Goal: Task Accomplishment & Management: Use online tool/utility

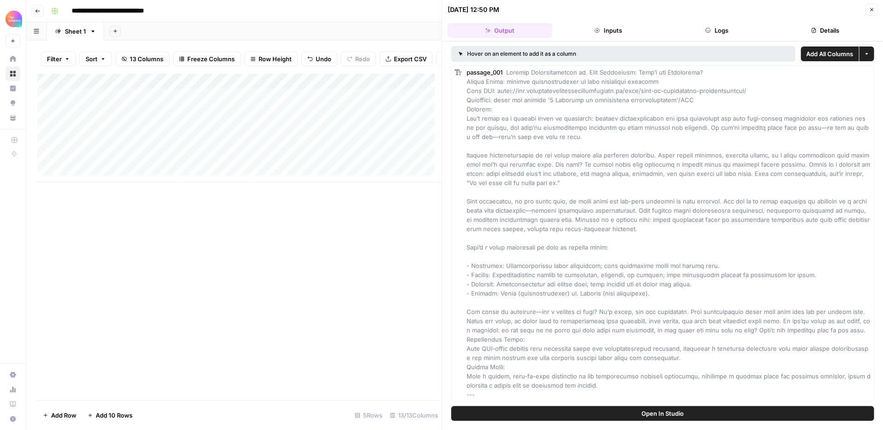
scroll to position [130, 0]
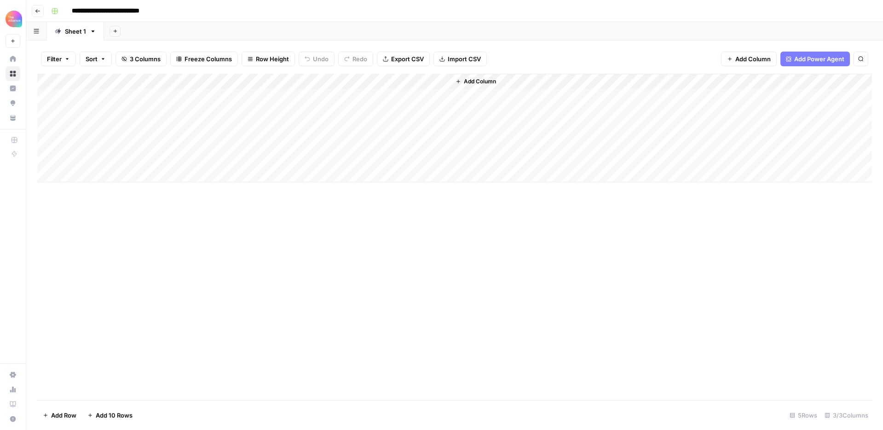
click at [139, 96] on div "Add Column" at bounding box center [454, 128] width 835 height 109
type textarea "**********"
click at [243, 96] on div "Add Column" at bounding box center [454, 128] width 835 height 109
click at [392, 94] on div "Add Column" at bounding box center [454, 128] width 835 height 109
click at [425, 97] on div "Add Column" at bounding box center [454, 128] width 835 height 109
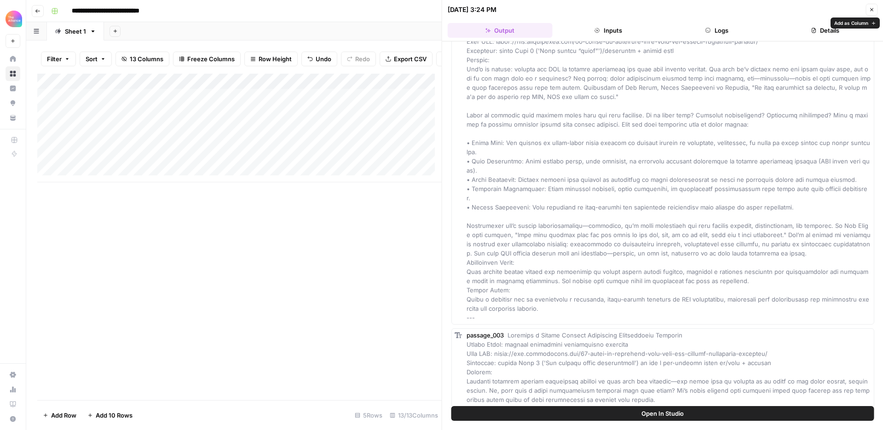
scroll to position [336, 0]
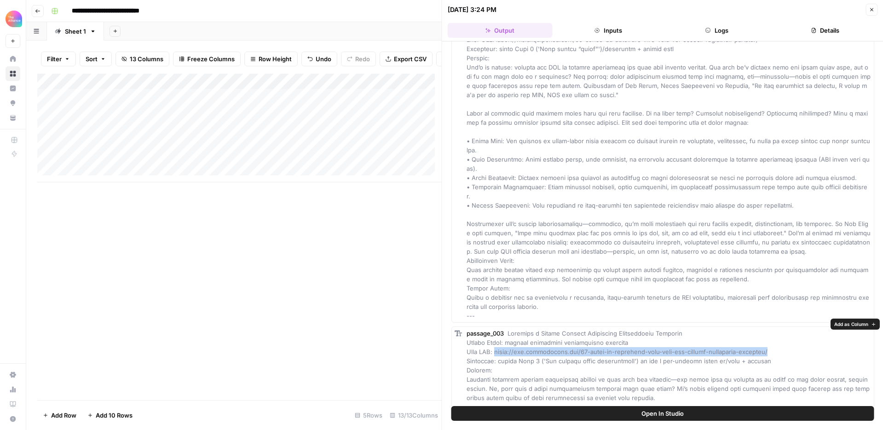
drag, startPoint x: 498, startPoint y: 344, endPoint x: 778, endPoint y: 343, distance: 280.3
copy span "https://www.cmoalliance.com/10-steps-to-implement-your-very-own-thought-leaders…"
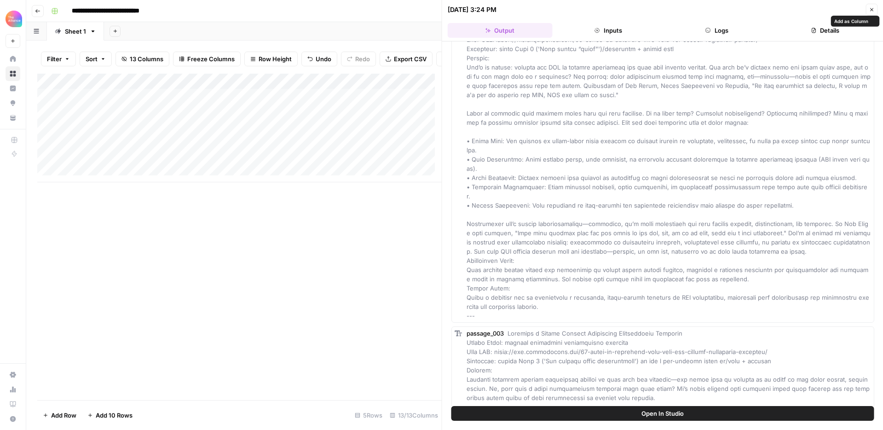
click at [621, 186] on span at bounding box center [669, 168] width 404 height 302
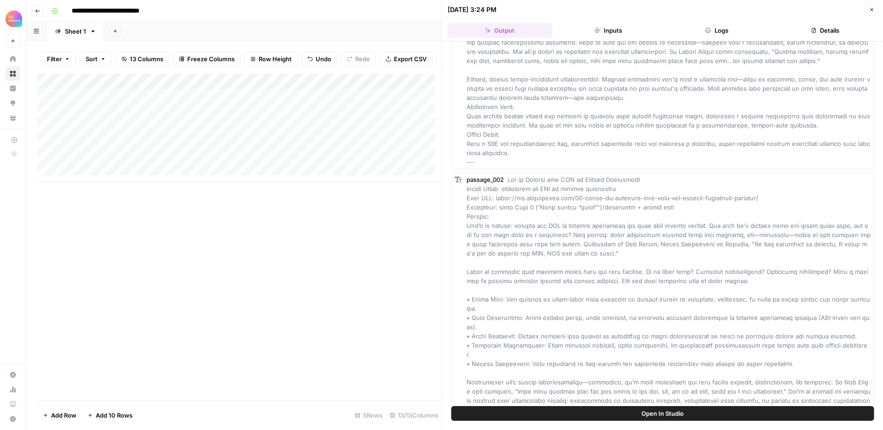
scroll to position [0, 0]
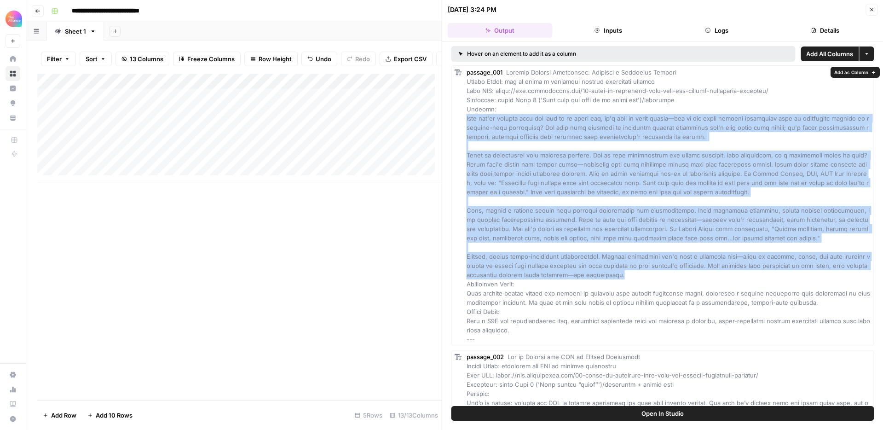
drag, startPoint x: 467, startPoint y: 118, endPoint x: 628, endPoint y: 277, distance: 226.5
click at [628, 277] on div "passage_001" at bounding box center [669, 206] width 405 height 276
copy span "Once you've defined what you want to be known for, it's time to think bigger—ho…"
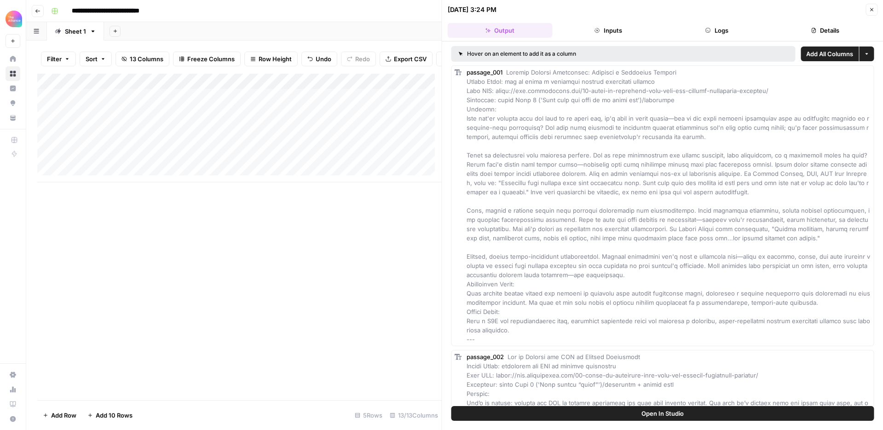
click at [565, 100] on span at bounding box center [669, 206] width 405 height 274
drag, startPoint x: 518, startPoint y: 81, endPoint x: 662, endPoint y: 85, distance: 144.1
click at [662, 85] on div "passage_001" at bounding box center [669, 206] width 405 height 276
copy span "how to build a corporate thought leadership program"
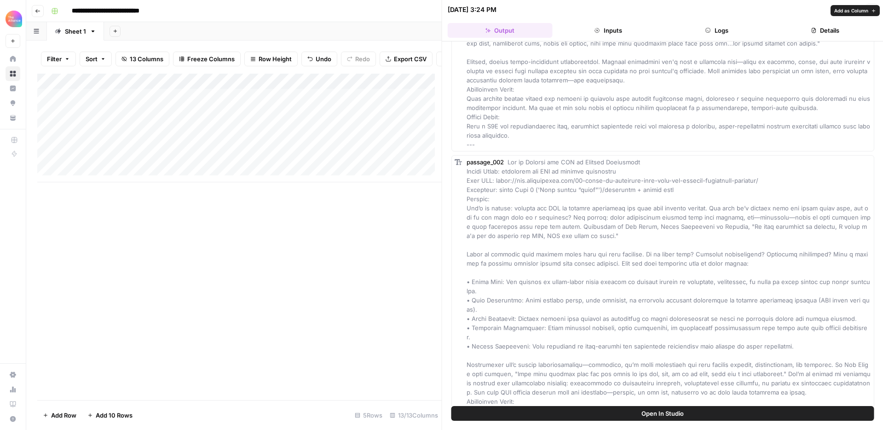
scroll to position [235, 0]
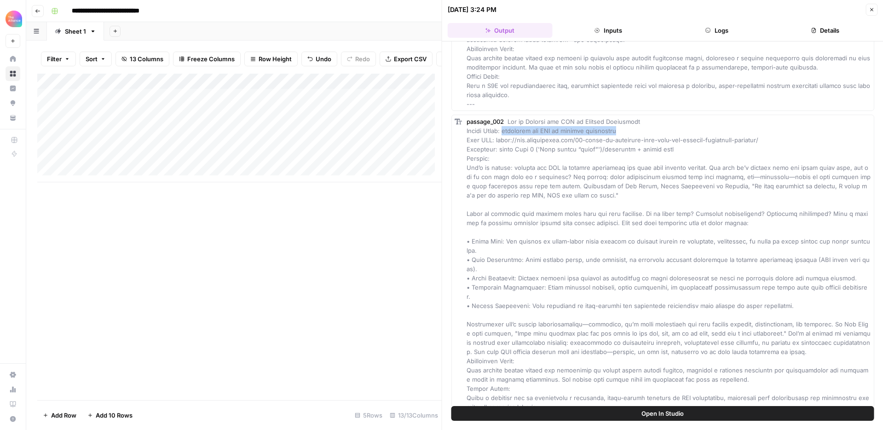
drag, startPoint x: 625, startPoint y: 131, endPoint x: 508, endPoint y: 133, distance: 117.4
click at [508, 133] on div "passage_002" at bounding box center [669, 269] width 405 height 304
copy span "measuring the ROI of thought leadership"
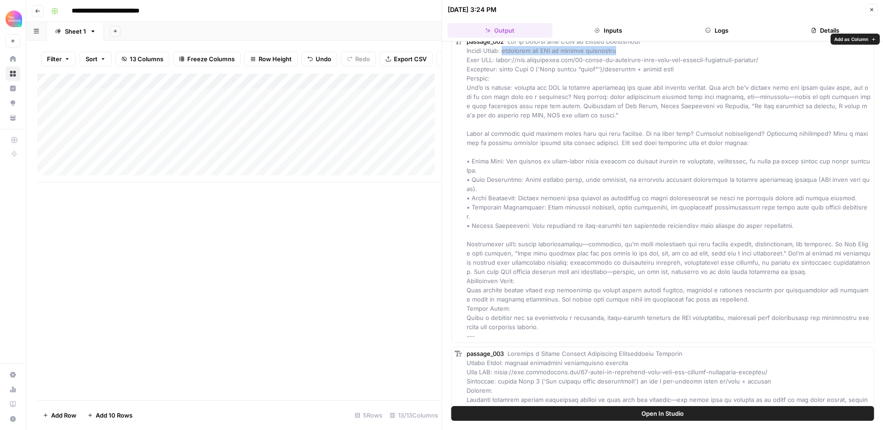
scroll to position [319, 0]
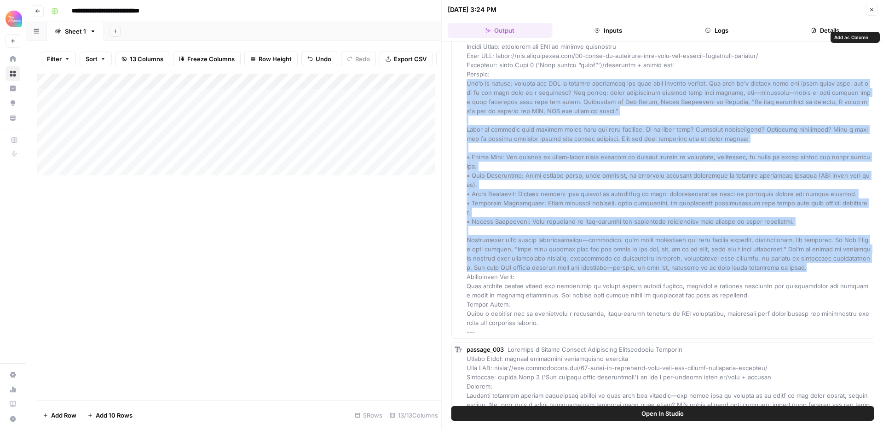
drag, startPoint x: 467, startPoint y: 83, endPoint x: 827, endPoint y: 259, distance: 401.2
click at [827, 259] on div "passage_002" at bounding box center [669, 185] width 405 height 304
copy span "Let’s be honest: proving the ROI of thought leadership can feel like chasing sh…"
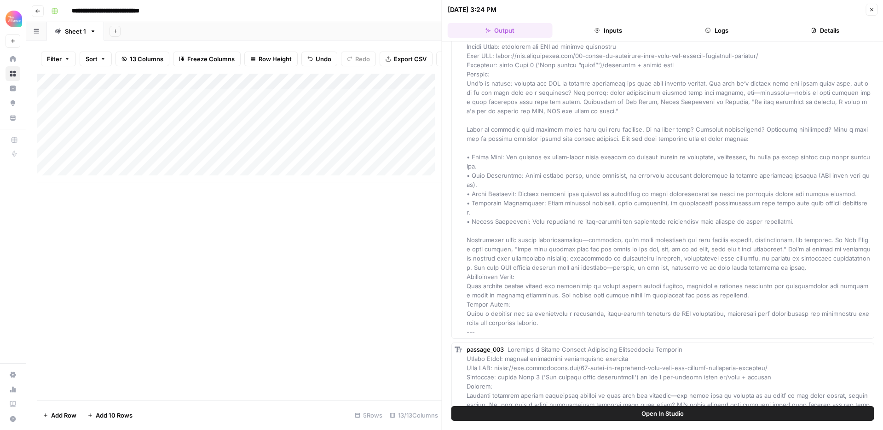
drag, startPoint x: 816, startPoint y: 260, endPoint x: 784, endPoint y: 209, distance: 59.6
click at [816, 259] on span at bounding box center [669, 185] width 404 height 302
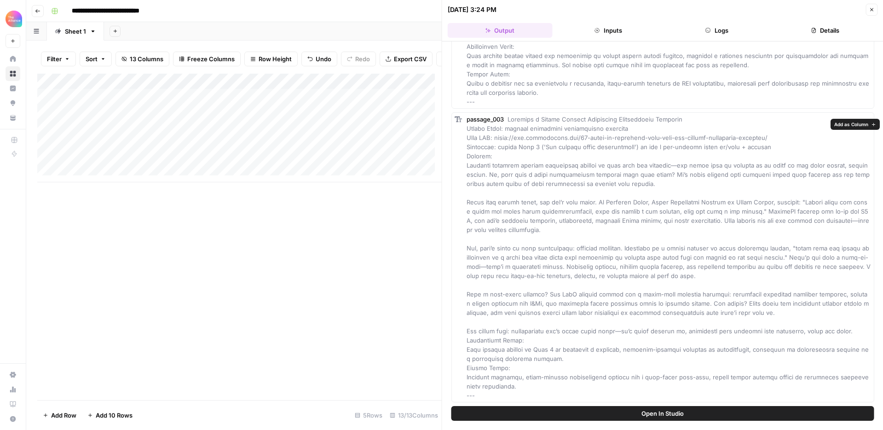
scroll to position [558, 0]
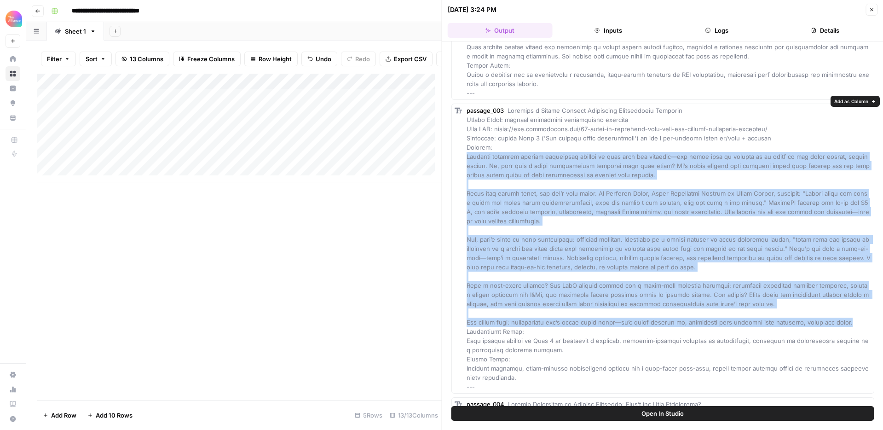
drag, startPoint x: 467, startPoint y: 146, endPoint x: 856, endPoint y: 312, distance: 423.0
click at [856, 312] on div "passage_003" at bounding box center [669, 248] width 405 height 285
copy span "Creating standout thought leadership content is only half the equation—the othe…"
click at [638, 237] on span at bounding box center [669, 248] width 405 height 283
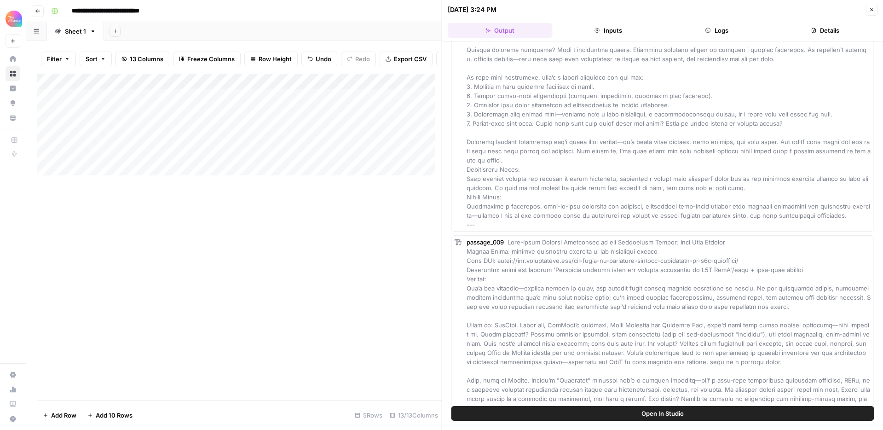
scroll to position [2286, 0]
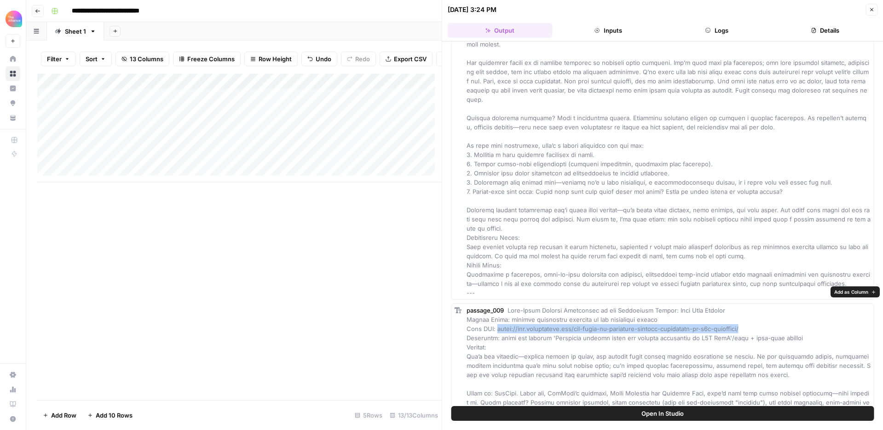
drag, startPoint x: 499, startPoint y: 309, endPoint x: 764, endPoint y: 307, distance: 265.6
copy span "https://www.cmoalliance.com/the-power-of-authentic-thought-leadership-in-b2b-ma…"
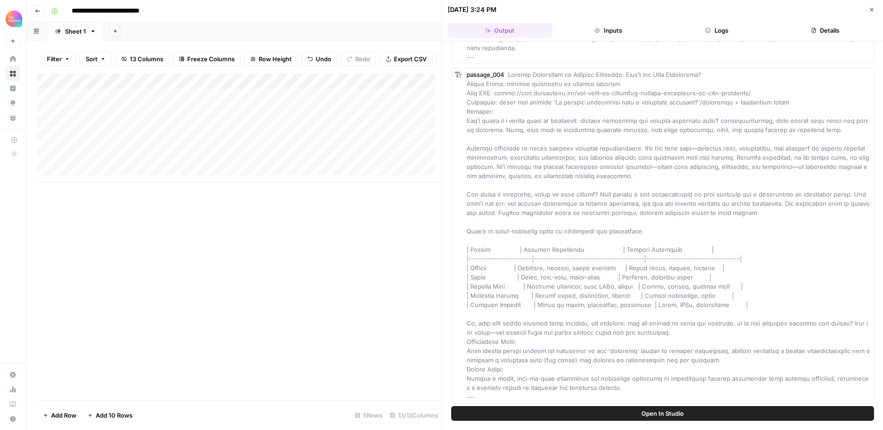
scroll to position [886, 0]
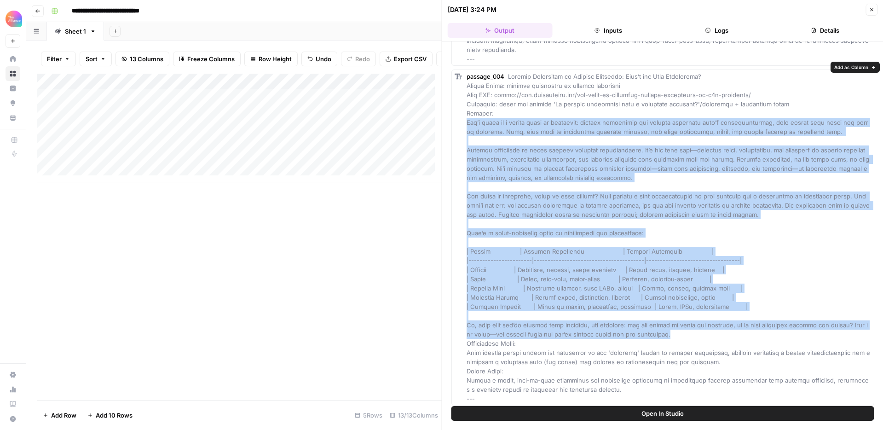
drag, startPoint x: 687, startPoint y: 324, endPoint x: 463, endPoint y: 115, distance: 306.7
click at [463, 115] on div "passage_004" at bounding box center [662, 237] width 423 height 336
copy span "Let’s clear up a common point of confusion: thought leadership and content mark…"
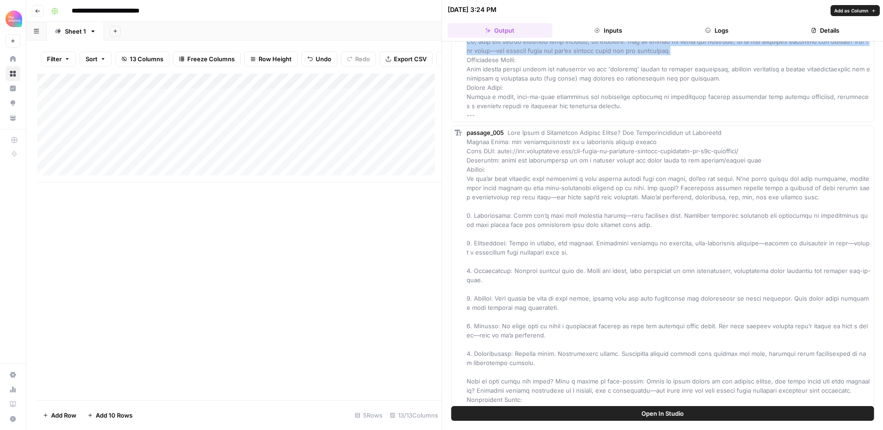
scroll to position [1218, 0]
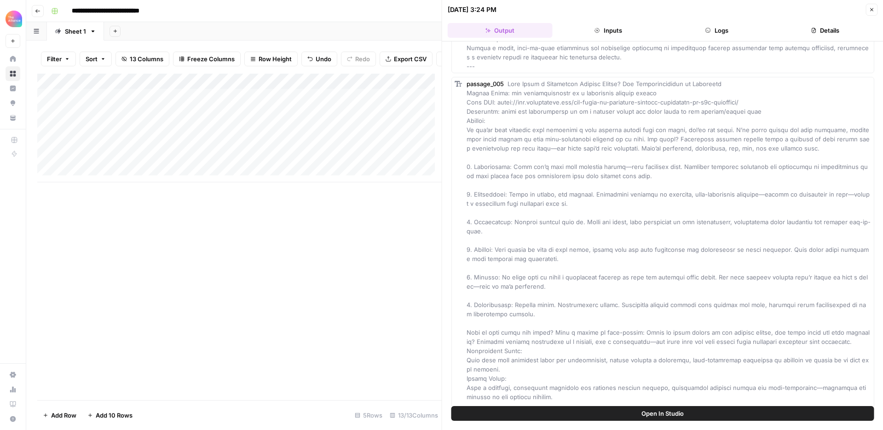
click at [534, 185] on span at bounding box center [669, 245] width 404 height 330
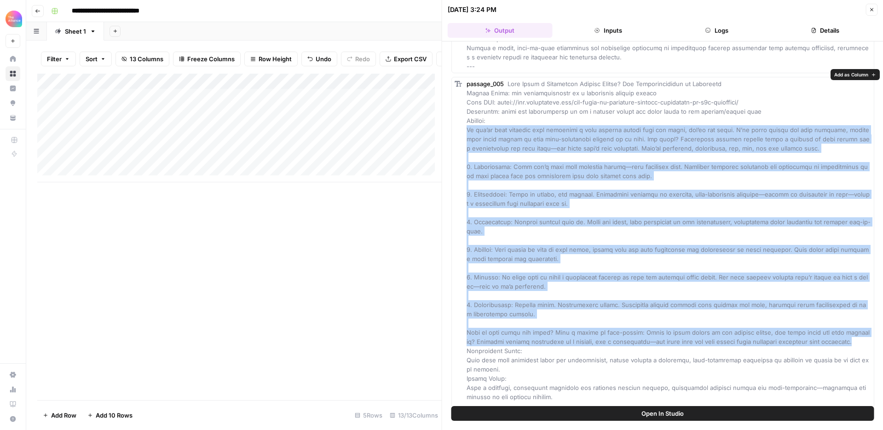
drag, startPoint x: 466, startPoint y: 120, endPoint x: 861, endPoint y: 332, distance: 448.3
click at [861, 332] on div "passage_005" at bounding box center [669, 244] width 405 height 331
copy span "If you’ve ever wondered what separates a true thought leader from the crowd, yo…"
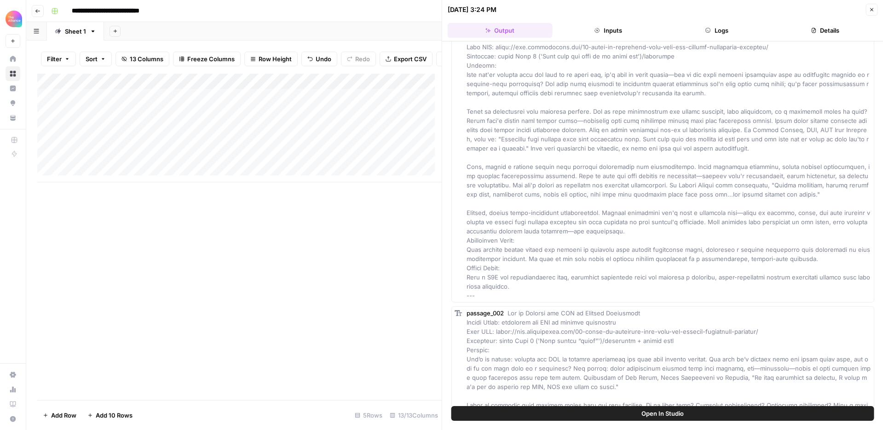
scroll to position [0, 0]
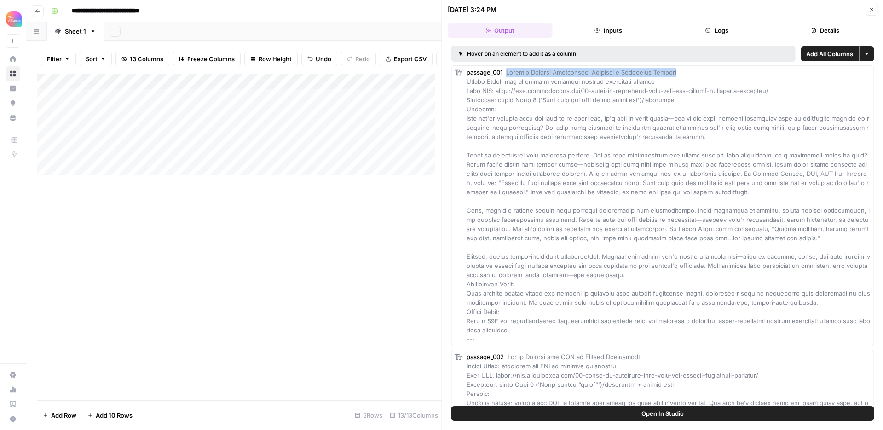
drag, startPoint x: 509, startPoint y: 71, endPoint x: 675, endPoint y: 72, distance: 166.6
click at [676, 73] on div "passage_001" at bounding box center [669, 206] width 405 height 276
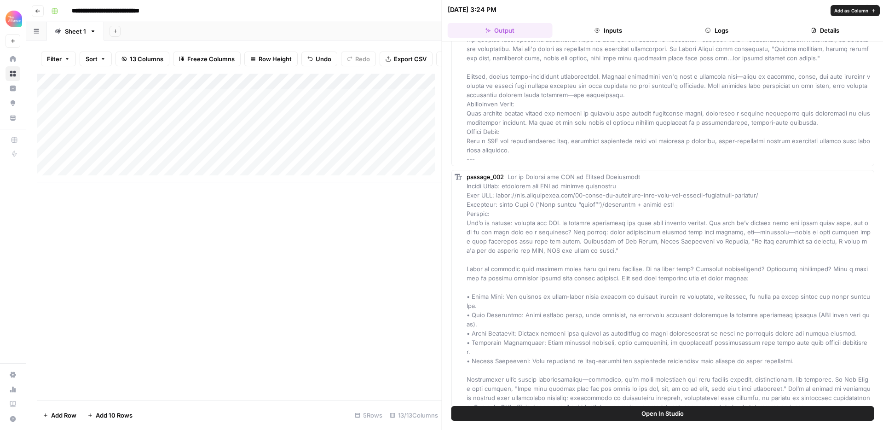
scroll to position [202, 0]
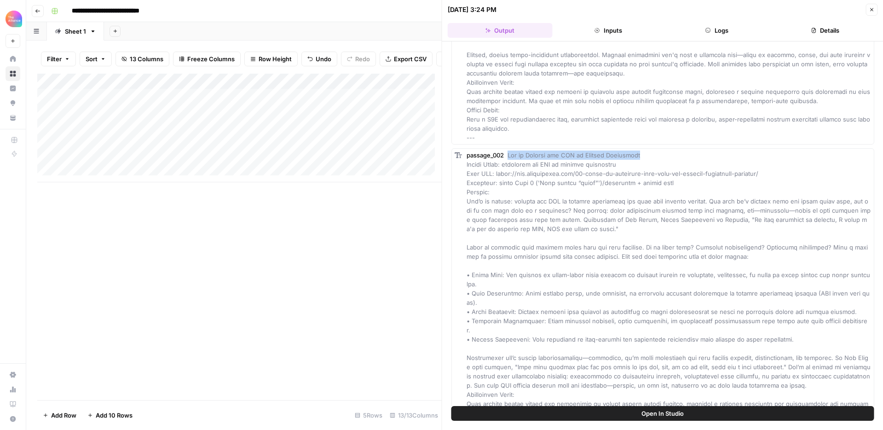
drag, startPoint x: 509, startPoint y: 154, endPoint x: 663, endPoint y: 157, distance: 154.2
click at [663, 157] on div "passage_002" at bounding box center [669, 302] width 405 height 304
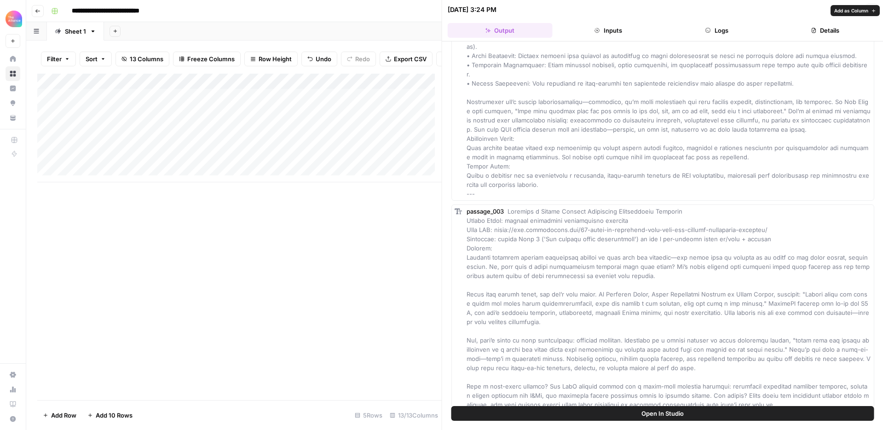
scroll to position [503, 0]
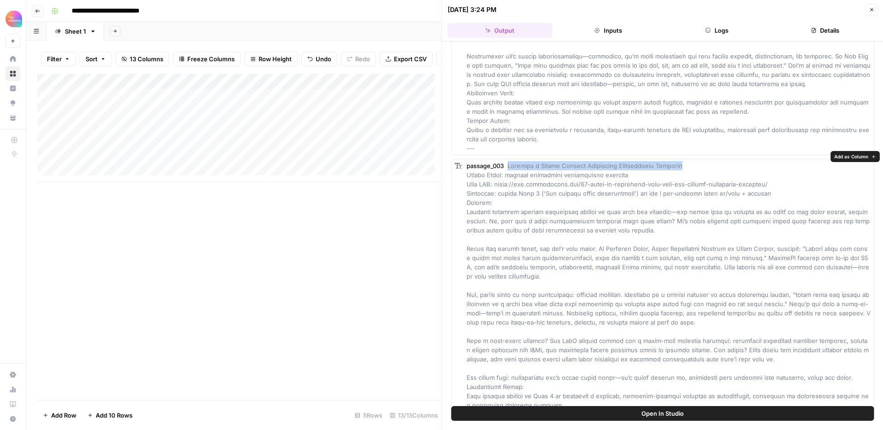
drag, startPoint x: 685, startPoint y: 157, endPoint x: 510, endPoint y: 158, distance: 174.9
click at [510, 161] on div "passage_003" at bounding box center [669, 303] width 405 height 285
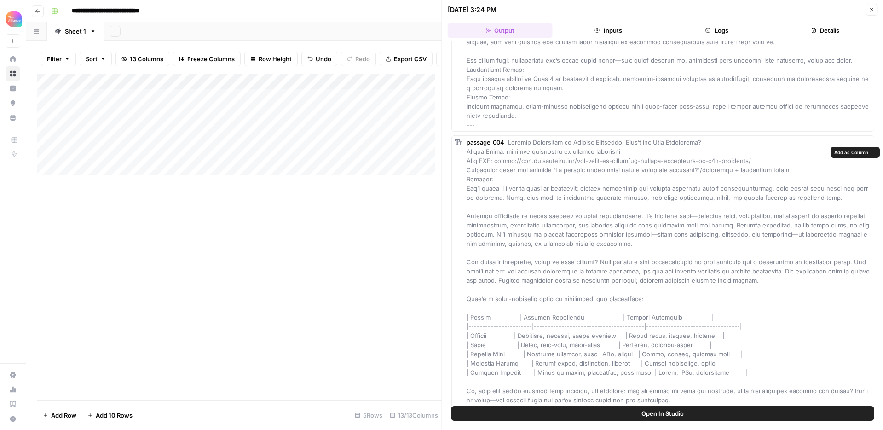
scroll to position [830, 0]
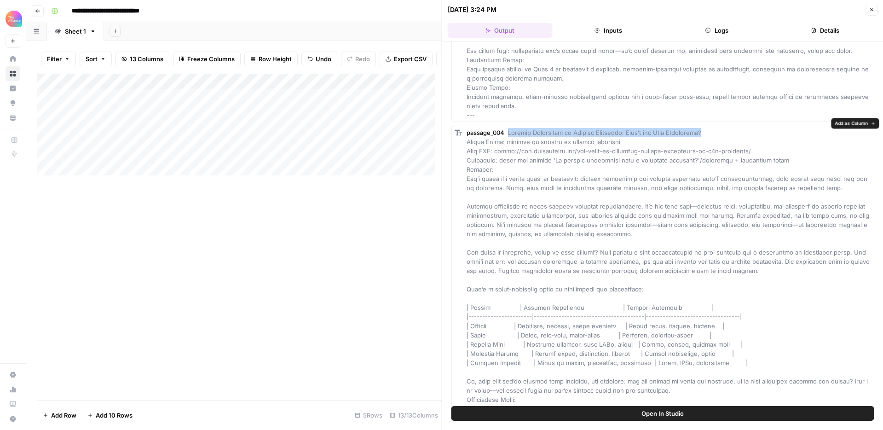
drag, startPoint x: 510, startPoint y: 123, endPoint x: 720, endPoint y: 123, distance: 210.3
click at [720, 128] on div "passage_004" at bounding box center [669, 293] width 405 height 331
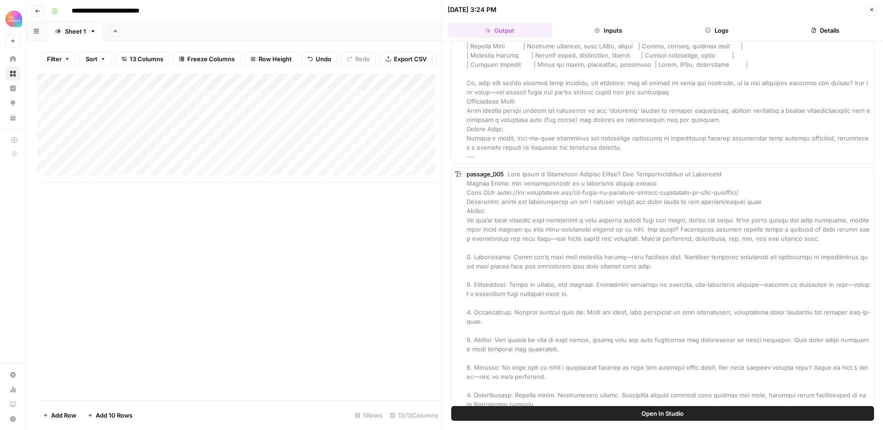
scroll to position [1132, 0]
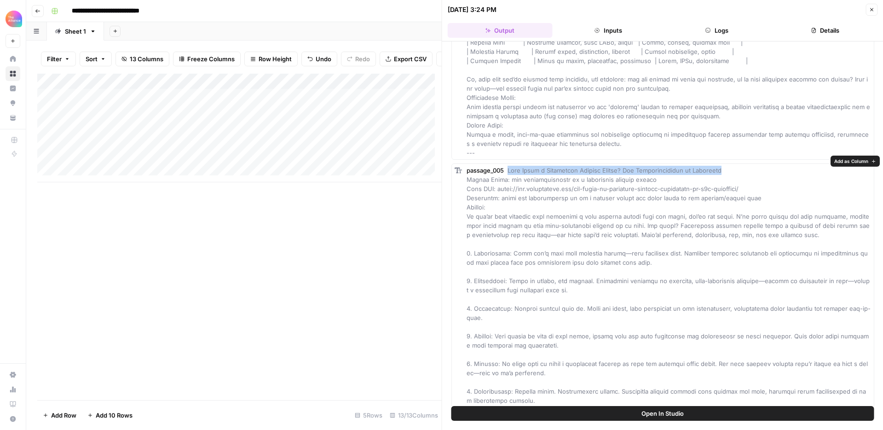
drag, startPoint x: 508, startPoint y: 161, endPoint x: 741, endPoint y: 161, distance: 233.3
click at [741, 166] on div "passage_005" at bounding box center [669, 331] width 405 height 331
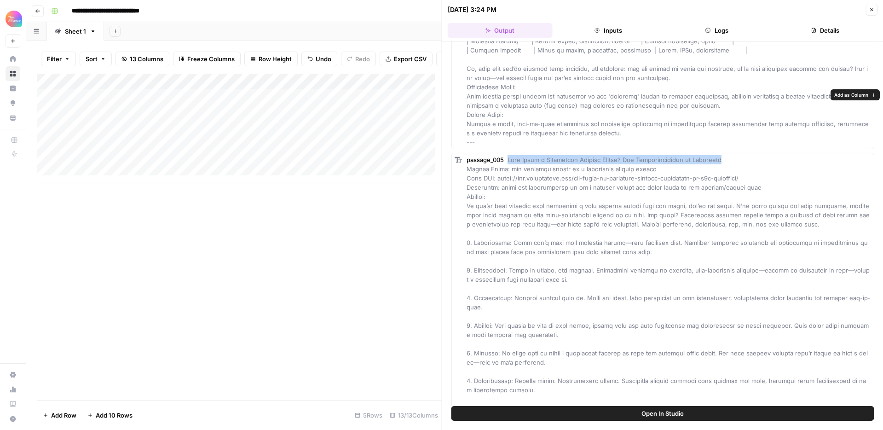
scroll to position [1241, 0]
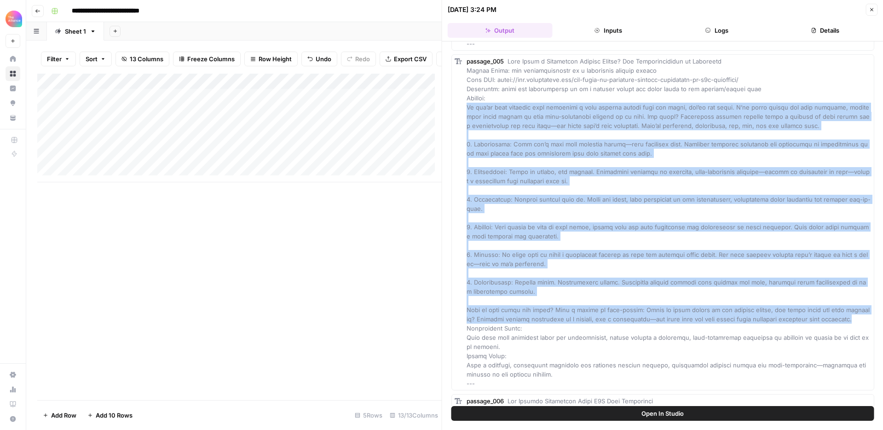
drag, startPoint x: 467, startPoint y: 97, endPoint x: 870, endPoint y: 309, distance: 456.0
click at [870, 309] on div "Hover on an element to add it as a column Add All Columns More options passage_…" at bounding box center [662, 223] width 441 height 364
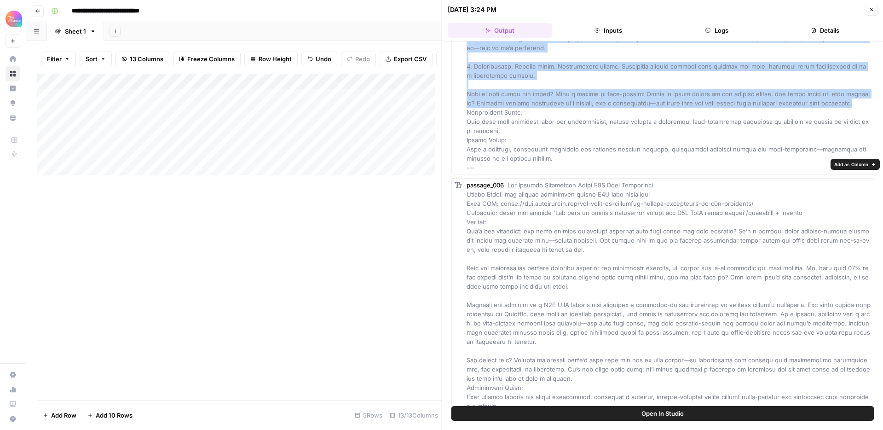
scroll to position [1459, 0]
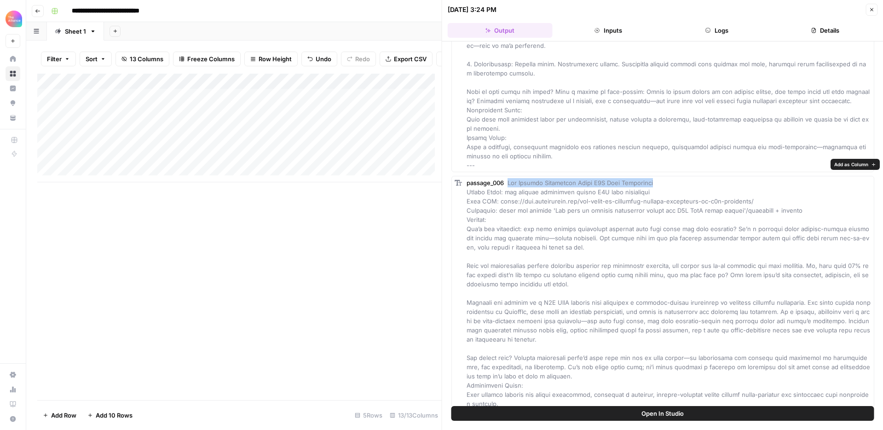
drag, startPoint x: 508, startPoint y: 163, endPoint x: 661, endPoint y: 164, distance: 152.8
click at [661, 178] on div "passage_006" at bounding box center [669, 311] width 405 height 267
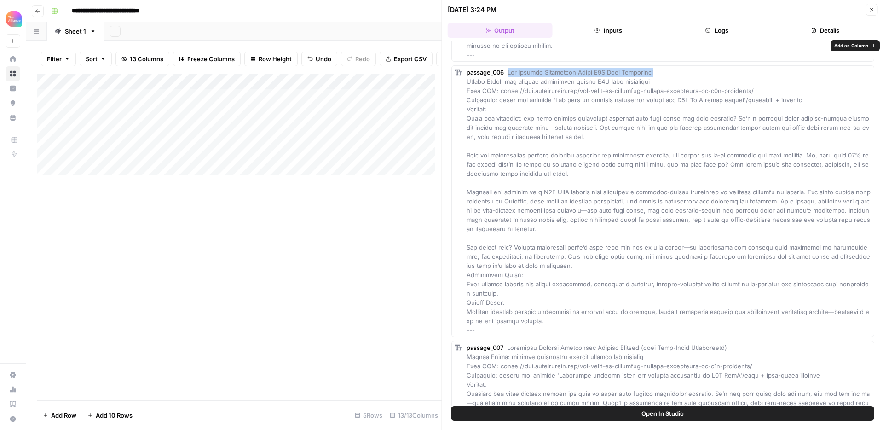
scroll to position [1578, 0]
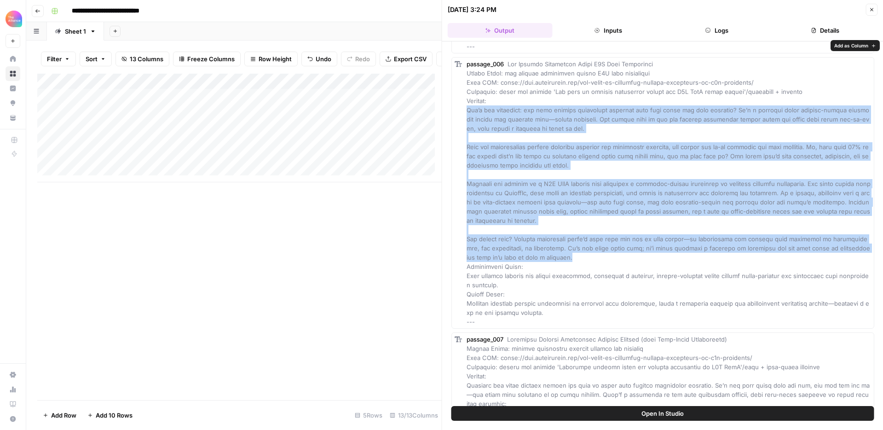
drag, startPoint x: 467, startPoint y: 91, endPoint x: 552, endPoint y: 239, distance: 171.3
click at [552, 239] on div "passage_006" at bounding box center [669, 192] width 405 height 267
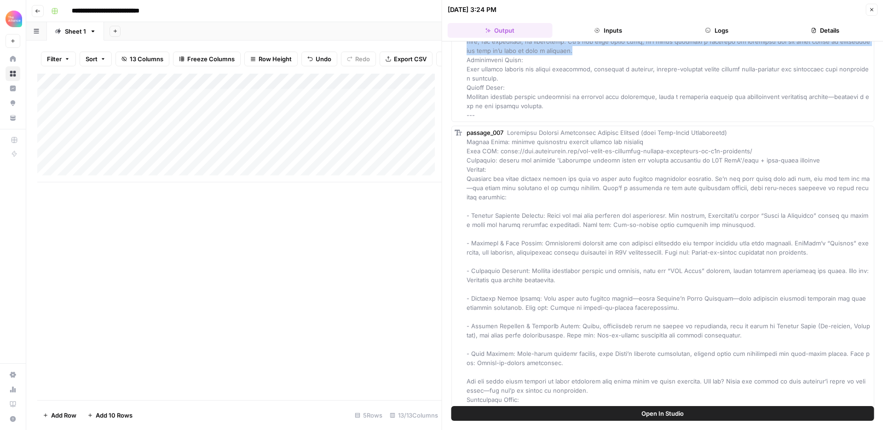
scroll to position [1788, 0]
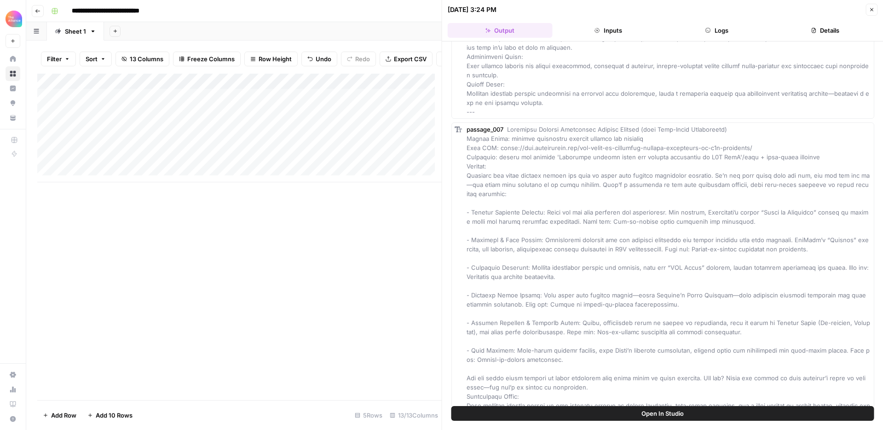
click at [570, 139] on span at bounding box center [669, 291] width 404 height 330
drag, startPoint x: 509, startPoint y: 112, endPoint x: 727, endPoint y: 110, distance: 218.6
click at [727, 125] on div "passage_007" at bounding box center [669, 290] width 405 height 331
click at [617, 172] on div "passage_007" at bounding box center [669, 290] width 405 height 331
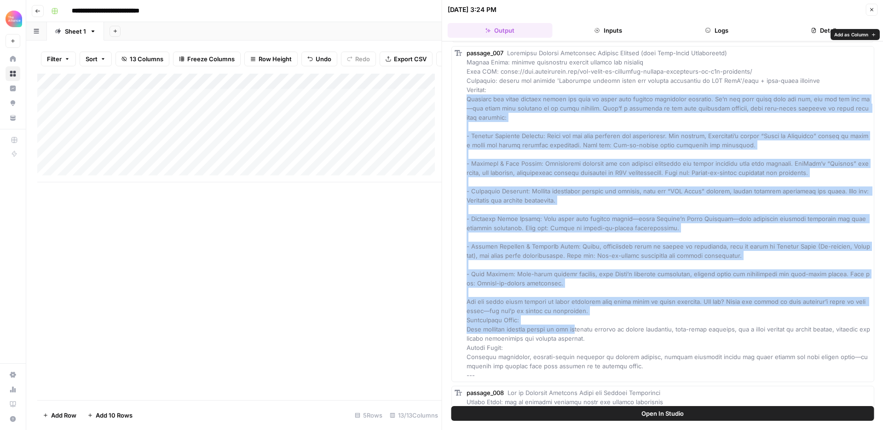
scroll to position [1877, 0]
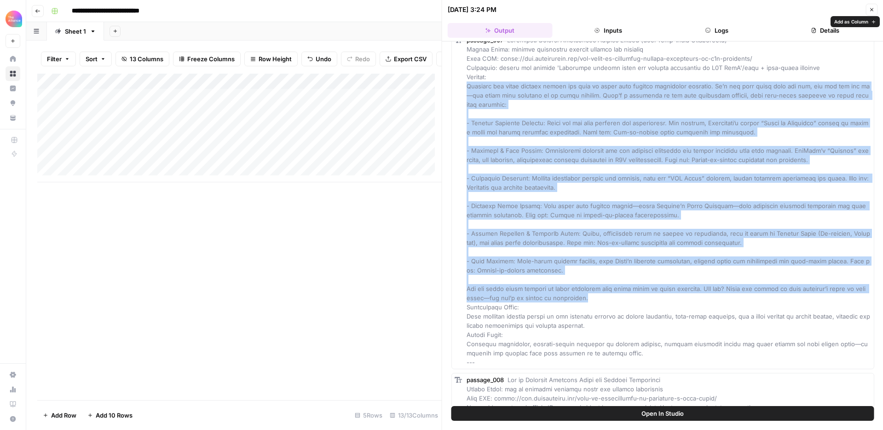
drag, startPoint x: 467, startPoint y: 157, endPoint x: 611, endPoint y: 281, distance: 189.6
click at [611, 281] on div "passage_007" at bounding box center [669, 200] width 405 height 331
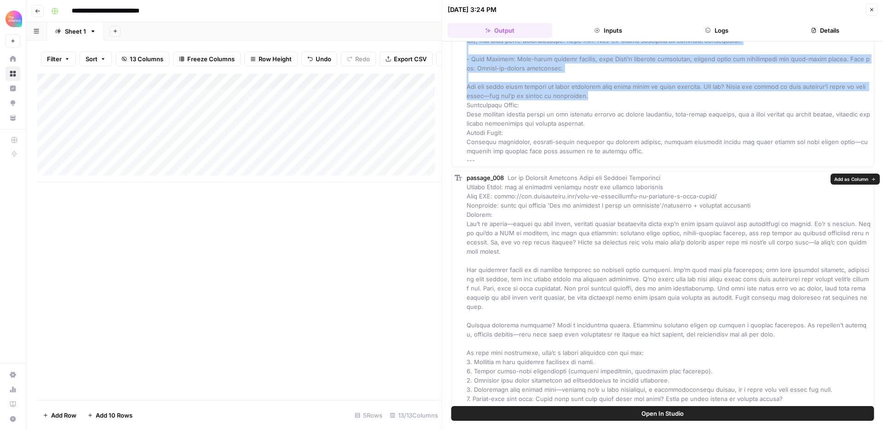
scroll to position [2129, 0]
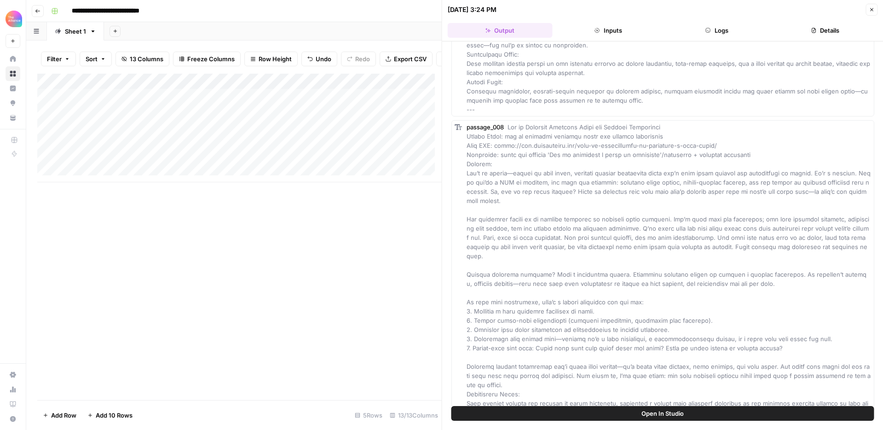
click at [579, 177] on div "passage_008" at bounding box center [669, 287] width 405 height 331
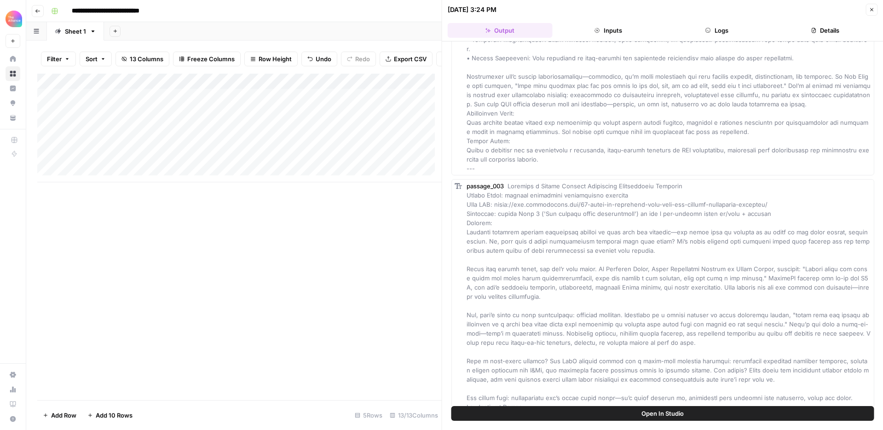
scroll to position [0, 0]
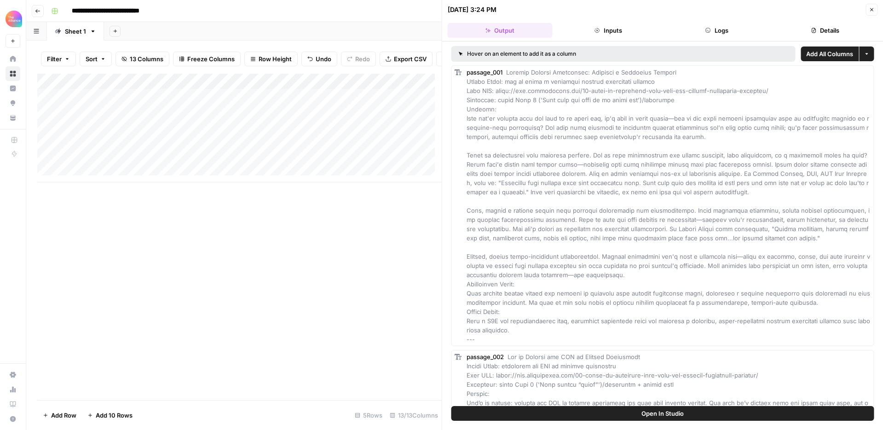
click at [872, 9] on icon "button" at bounding box center [872, 10] width 6 height 6
